Goal: Find contact information: Find contact information

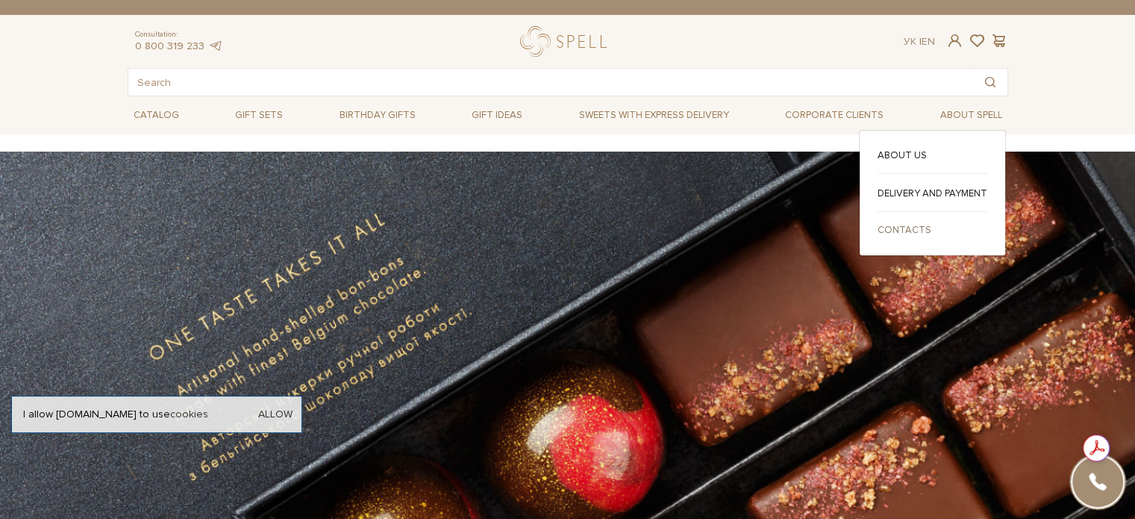
click at [911, 230] on link "Contacts" at bounding box center [933, 229] width 110 height 13
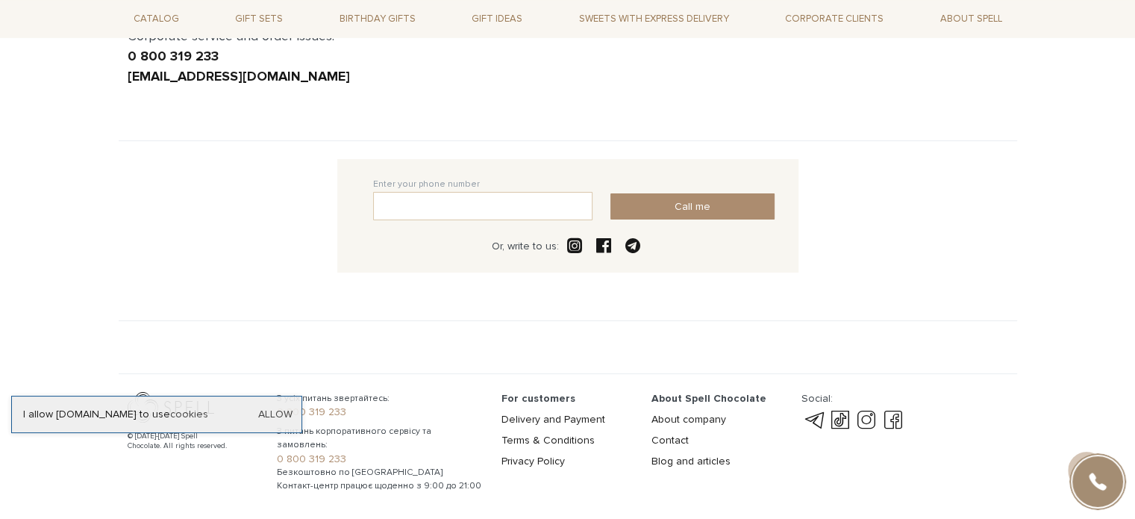
scroll to position [253, 0]
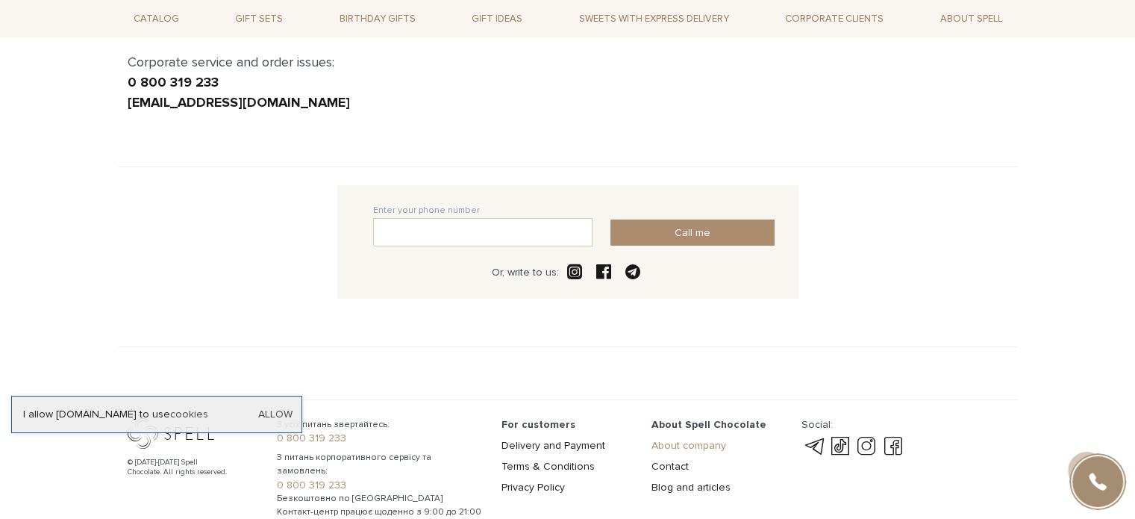
click at [691, 441] on link "About company" at bounding box center [689, 445] width 75 height 13
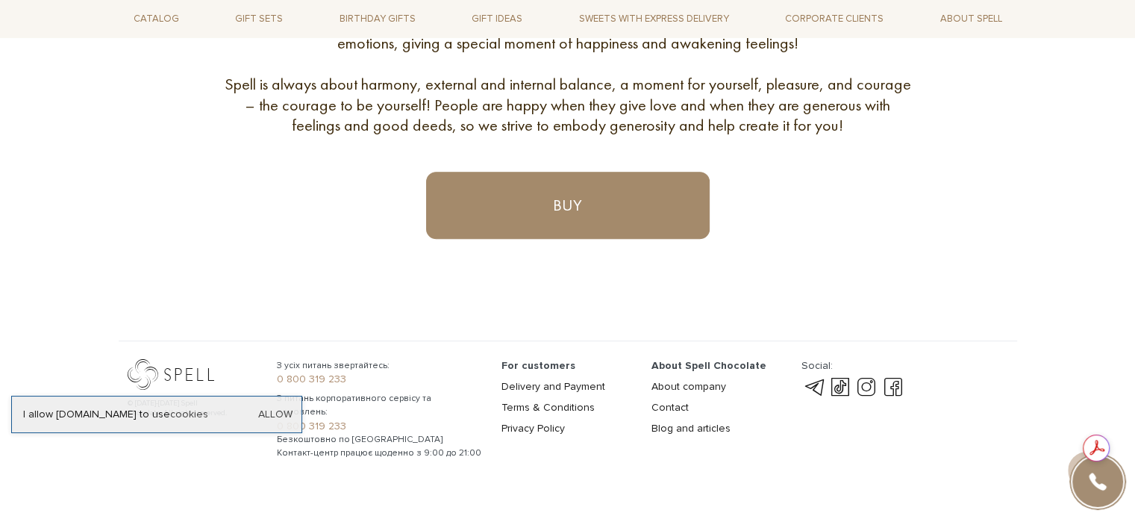
scroll to position [863, 0]
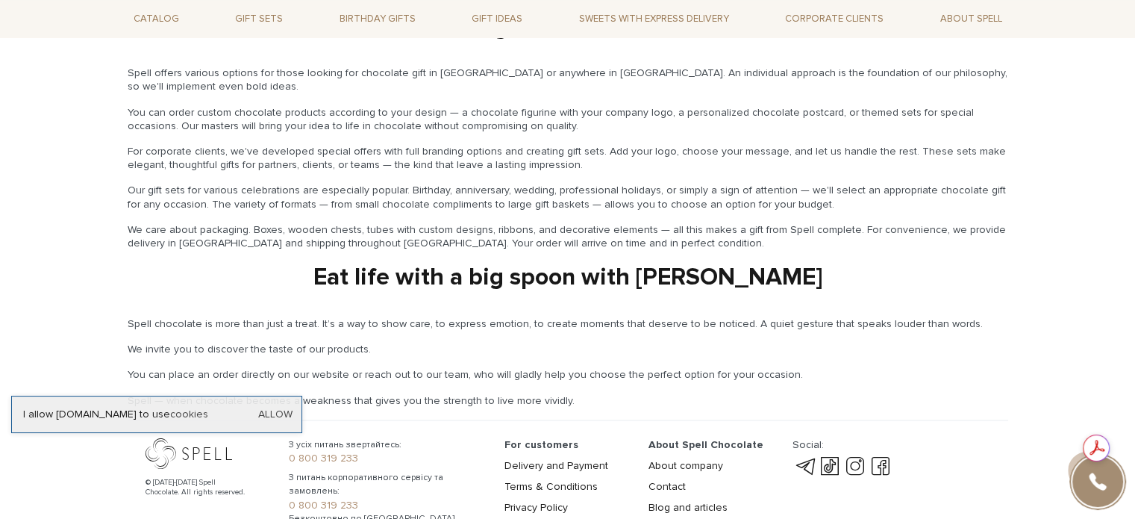
scroll to position [2377, 0]
